Goal: Task Accomplishment & Management: Use online tool/utility

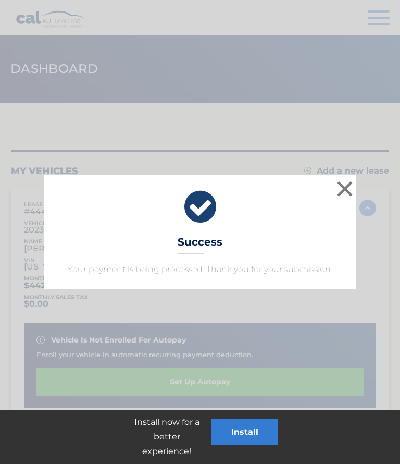
click at [346, 182] on button "×" at bounding box center [345, 188] width 21 height 21
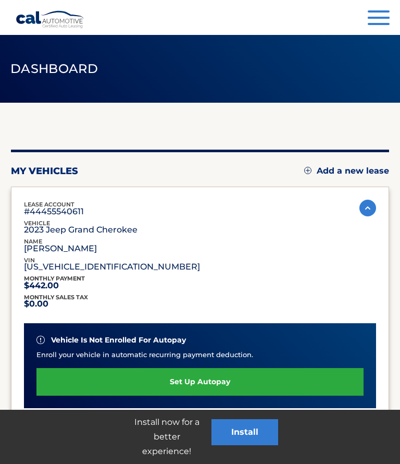
click at [383, 16] on button "Menu" at bounding box center [379, 18] width 22 height 17
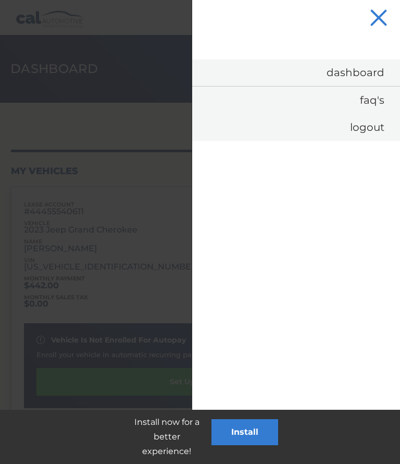
click at [366, 60] on link "Dashboard" at bounding box center [296, 72] width 208 height 27
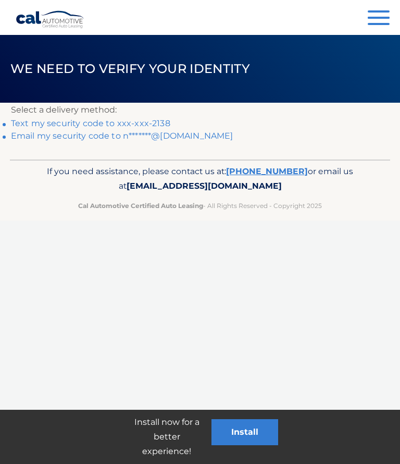
click at [124, 119] on link "Text my security code to xxx-xxx-2138" at bounding box center [91, 123] width 160 height 10
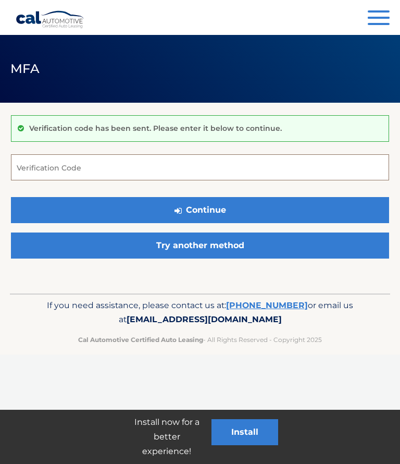
click at [63, 164] on input "Verification Code" at bounding box center [200, 167] width 378 height 26
type input "936455"
click at [212, 211] on button "Continue" at bounding box center [200, 210] width 378 height 26
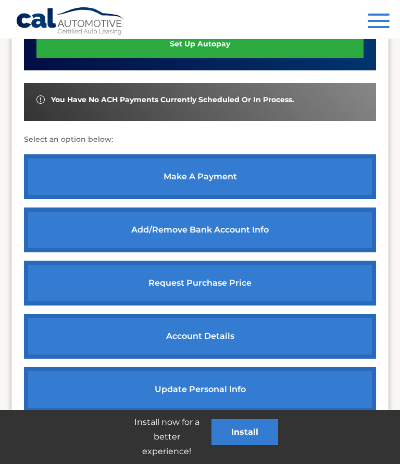
click at [228, 170] on link "make a payment" at bounding box center [200, 176] width 352 height 45
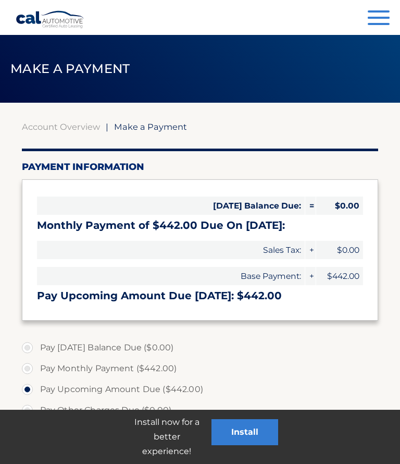
select select "NzI4OTU3YmYtZWE4ZS00YjMwLWE0NjQtZjkzYTRiYTk0NTNi"
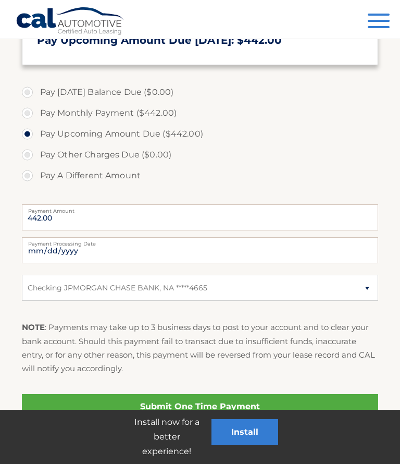
scroll to position [255, 0]
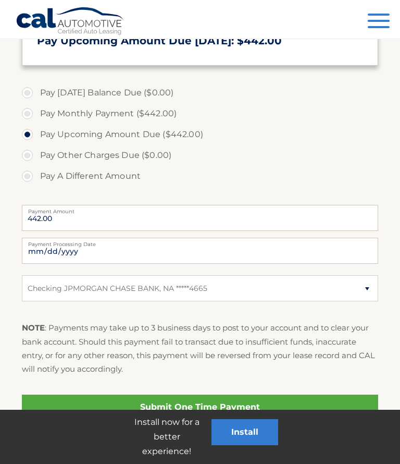
click at [202, 400] on link "Submit One Time Payment" at bounding box center [200, 407] width 357 height 25
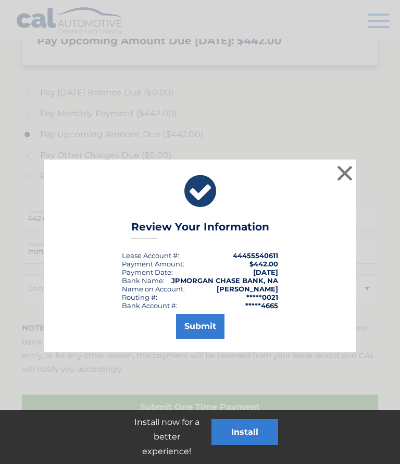
click at [192, 329] on button "Submit" at bounding box center [200, 326] width 48 height 25
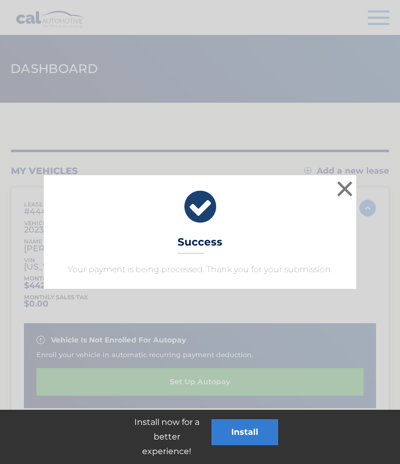
click at [0, 310] on div "× Success Your payment is being processed. Thank you for your submission. Loadi…" at bounding box center [200, 232] width 400 height 464
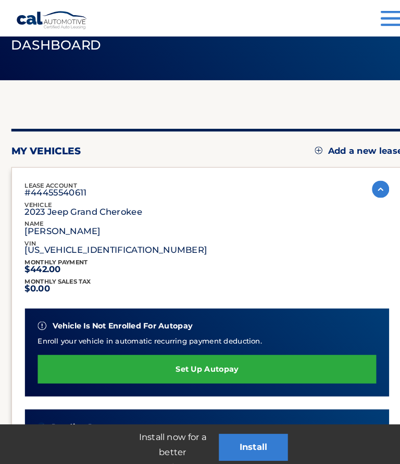
scroll to position [26, 9]
